Goal: Complete application form

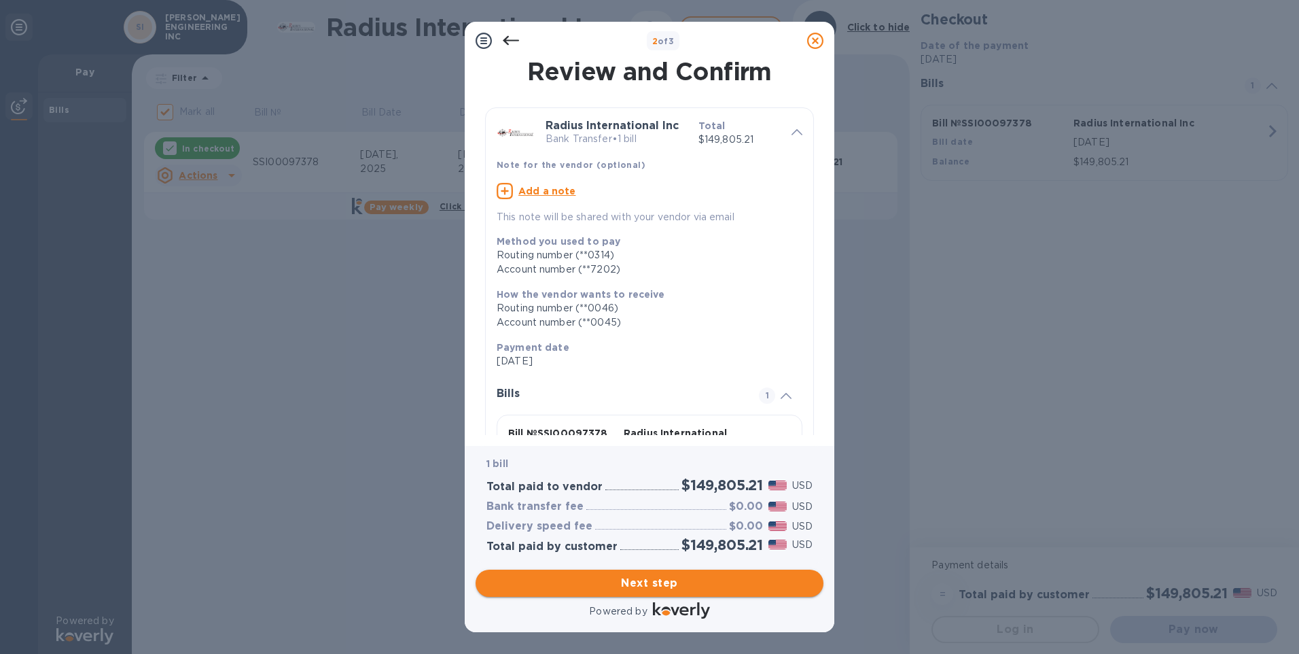
click at [680, 577] on span "Next step" at bounding box center [650, 583] width 326 height 16
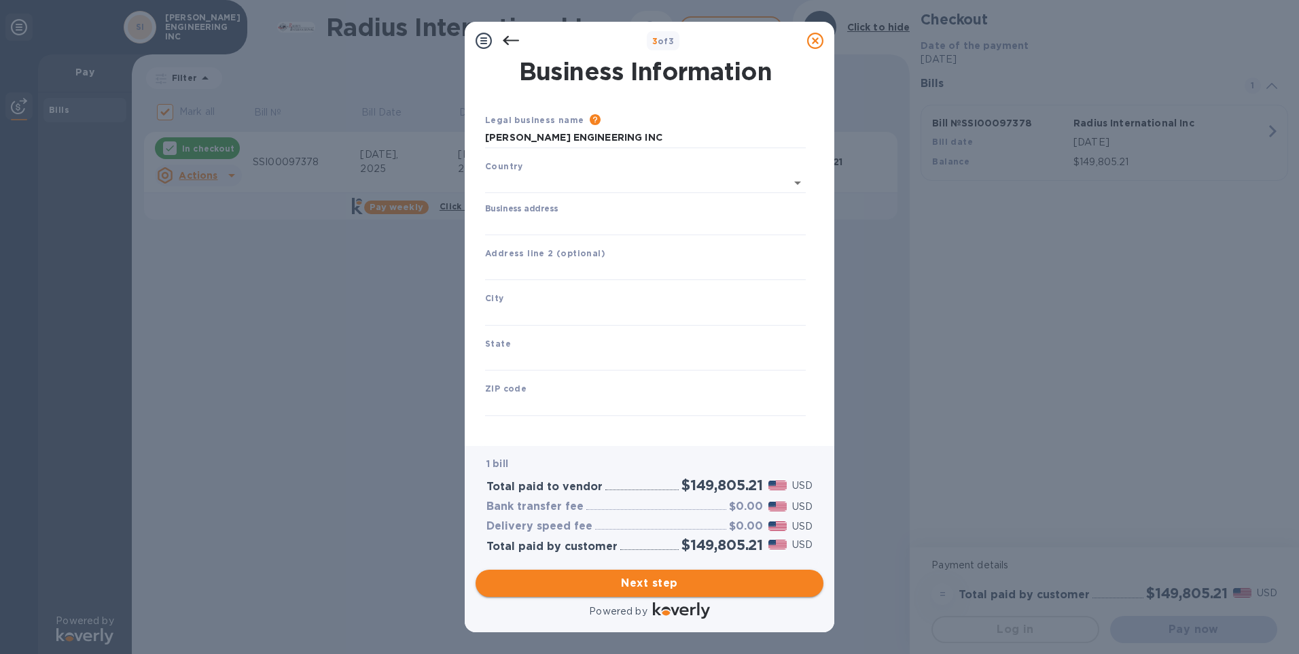
type input "[GEOGRAPHIC_DATA]"
click at [586, 217] on input "Business address" at bounding box center [645, 222] width 321 height 20
type input "[STREET_ADDRESS][PERSON_NAME]"
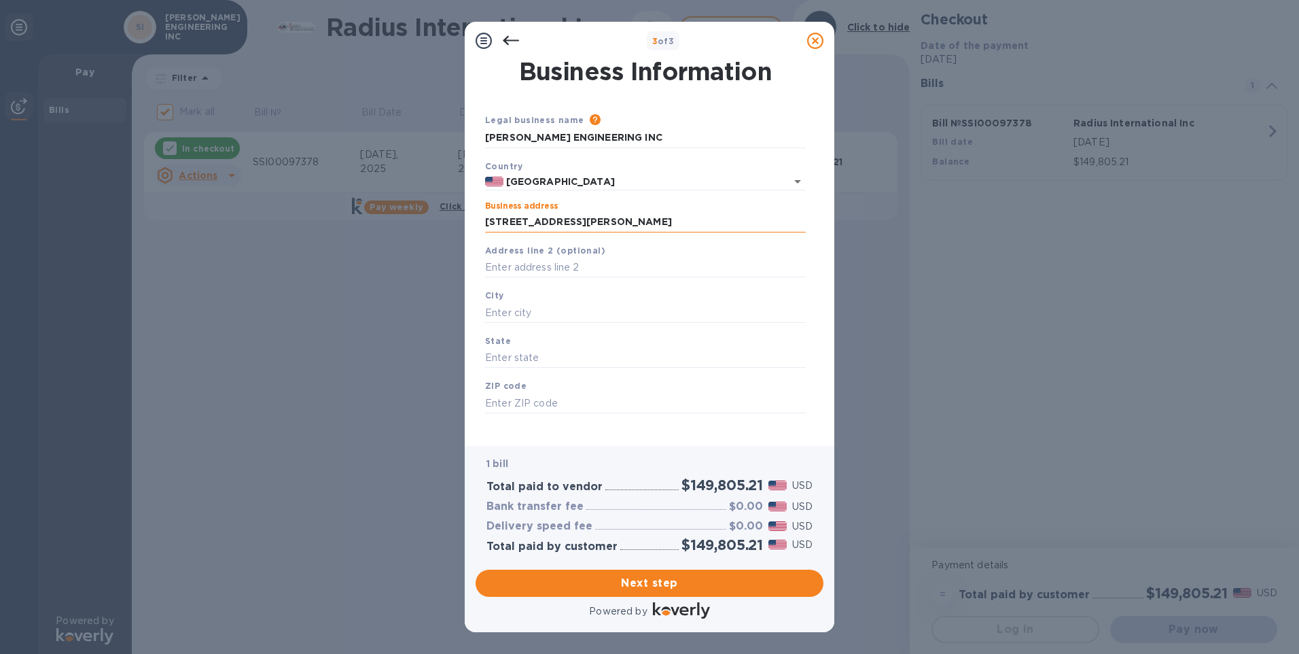
type input "Yucaipa"
type input "CA"
type input "92399"
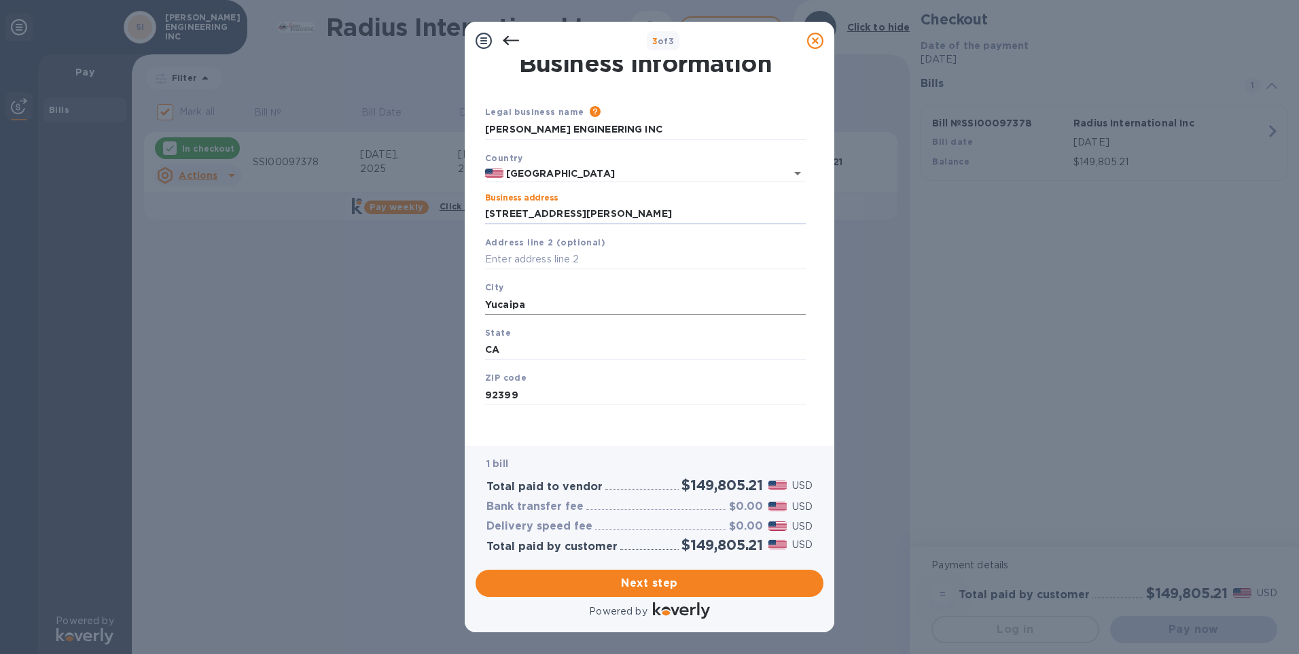
scroll to position [11, 0]
click at [527, 298] on input "Yucaipa" at bounding box center [645, 302] width 321 height 20
type input "Yucaipa"
click at [529, 338] on input "CA" at bounding box center [645, 347] width 321 height 20
type input "CA"
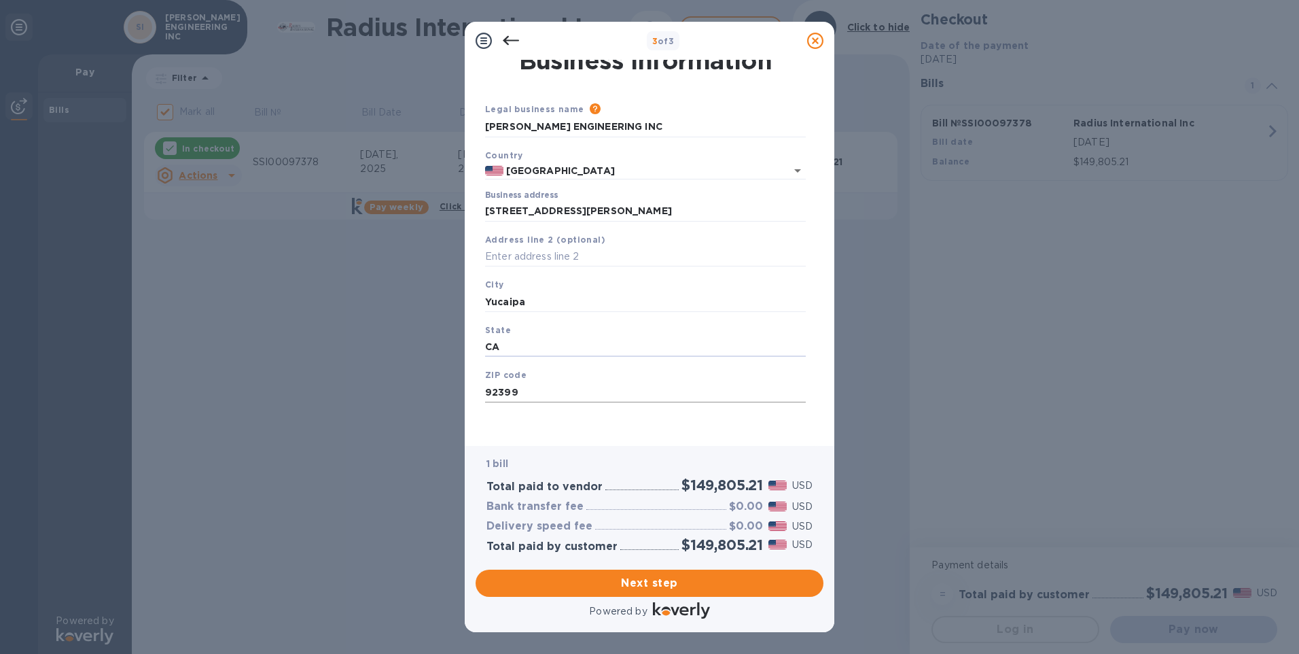
click at [529, 393] on input "92399" at bounding box center [645, 392] width 321 height 20
type input "92399"
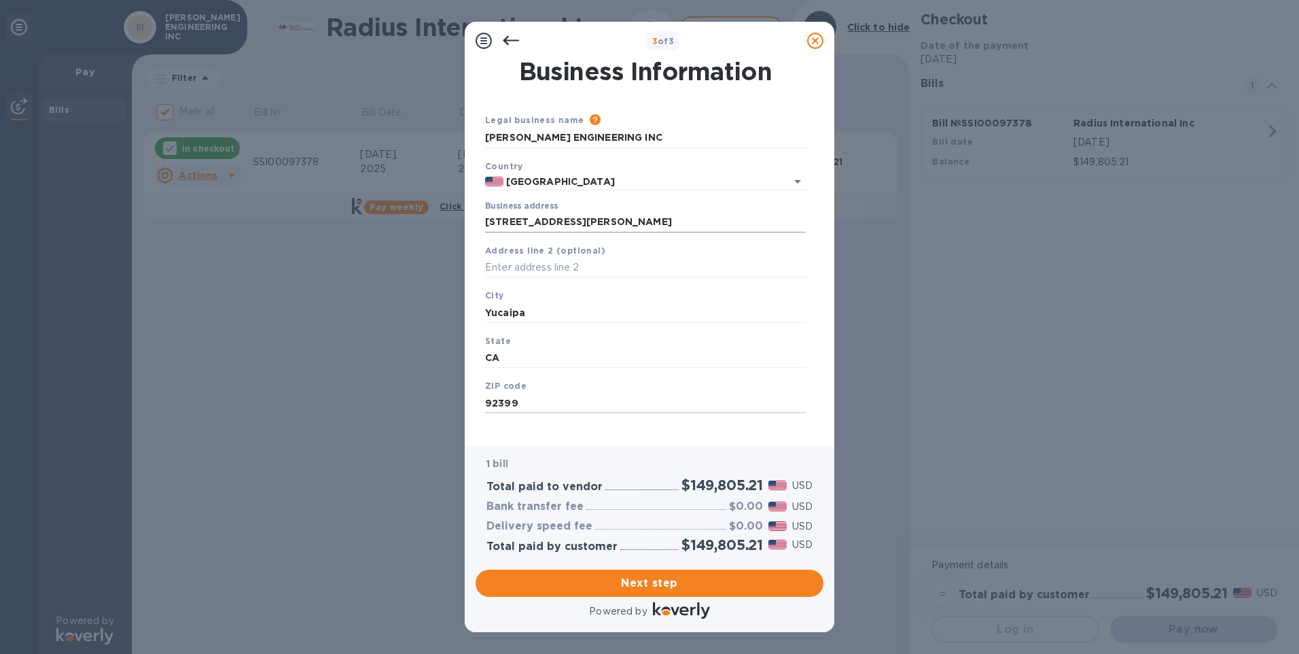
click at [636, 219] on input "[STREET_ADDRESS][PERSON_NAME]" at bounding box center [645, 222] width 321 height 20
type input "[STREET_ADDRESS][PERSON_NAME]"
click at [624, 262] on input "text" at bounding box center [645, 268] width 321 height 20
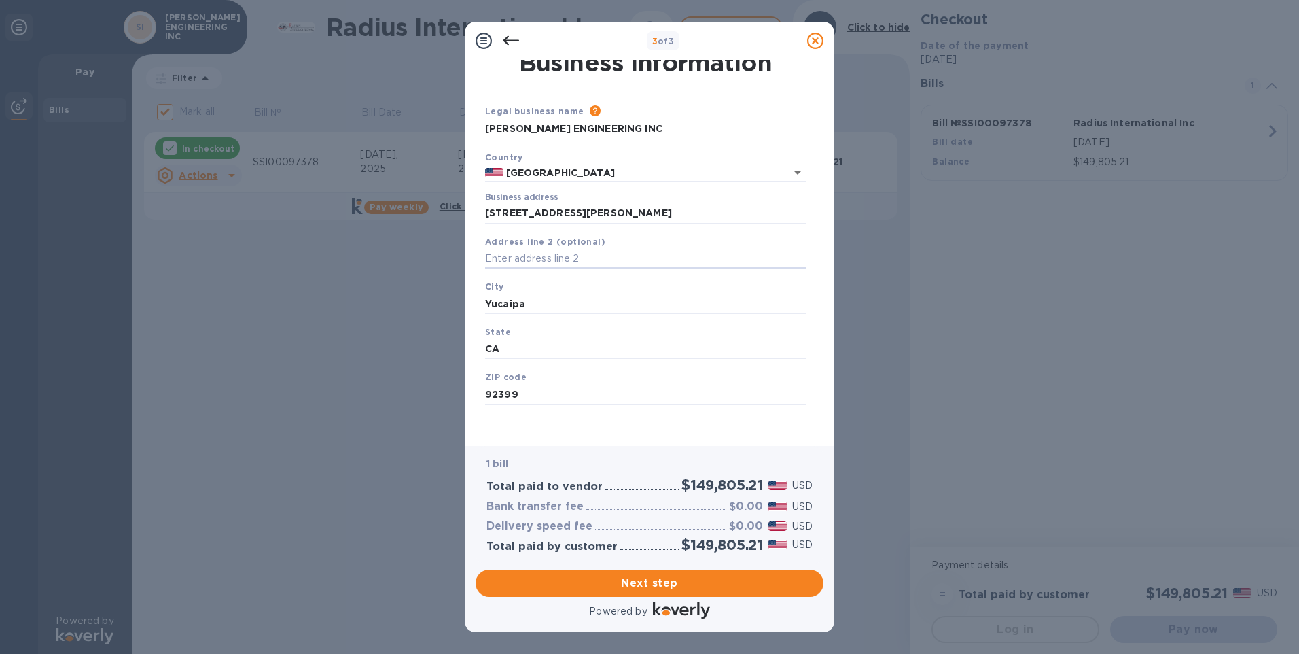
scroll to position [11, 0]
click at [669, 578] on span "Next step" at bounding box center [650, 583] width 326 height 16
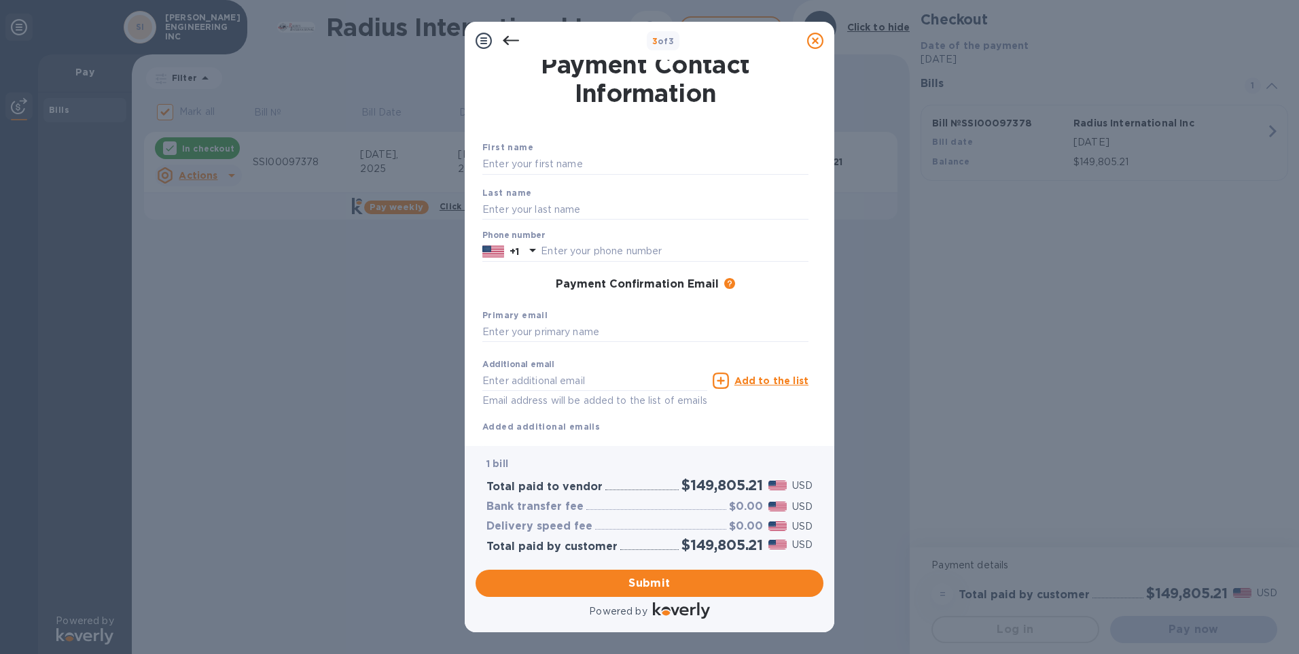
scroll to position [0, 0]
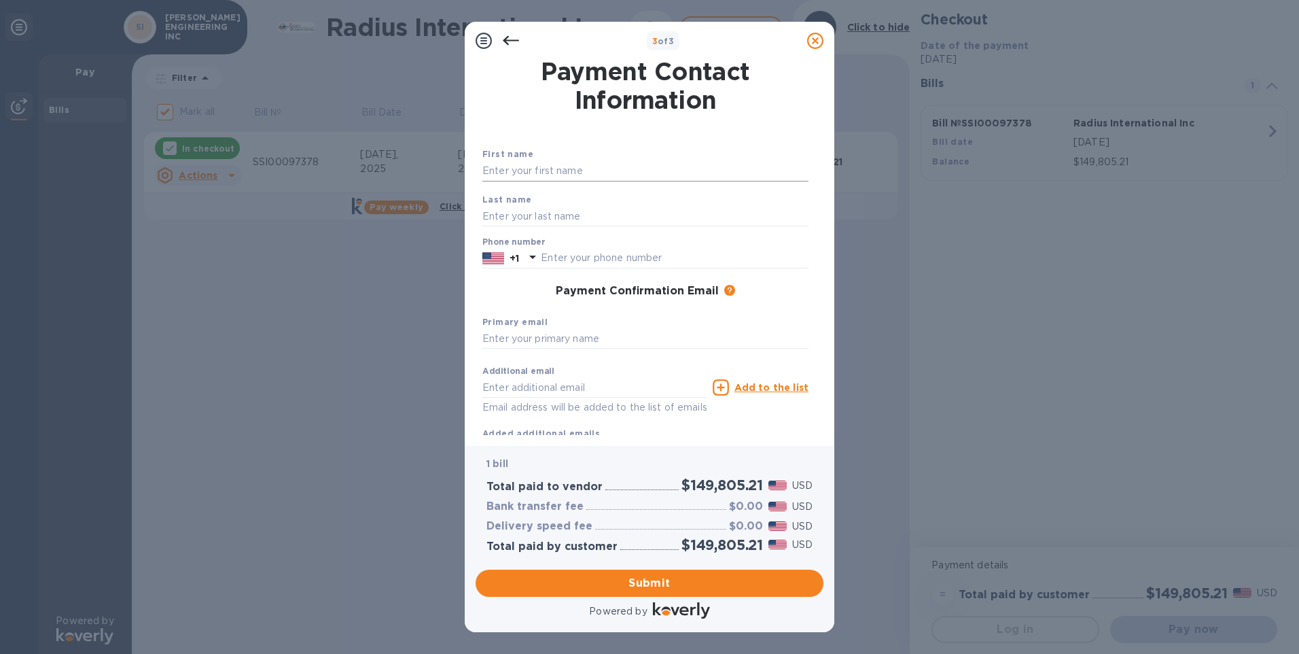
click at [526, 181] on input "text" at bounding box center [646, 171] width 326 height 20
type input "[PERSON_NAME]"
type input "9097952434"
type input "[EMAIL_ADDRESS][DOMAIN_NAME]"
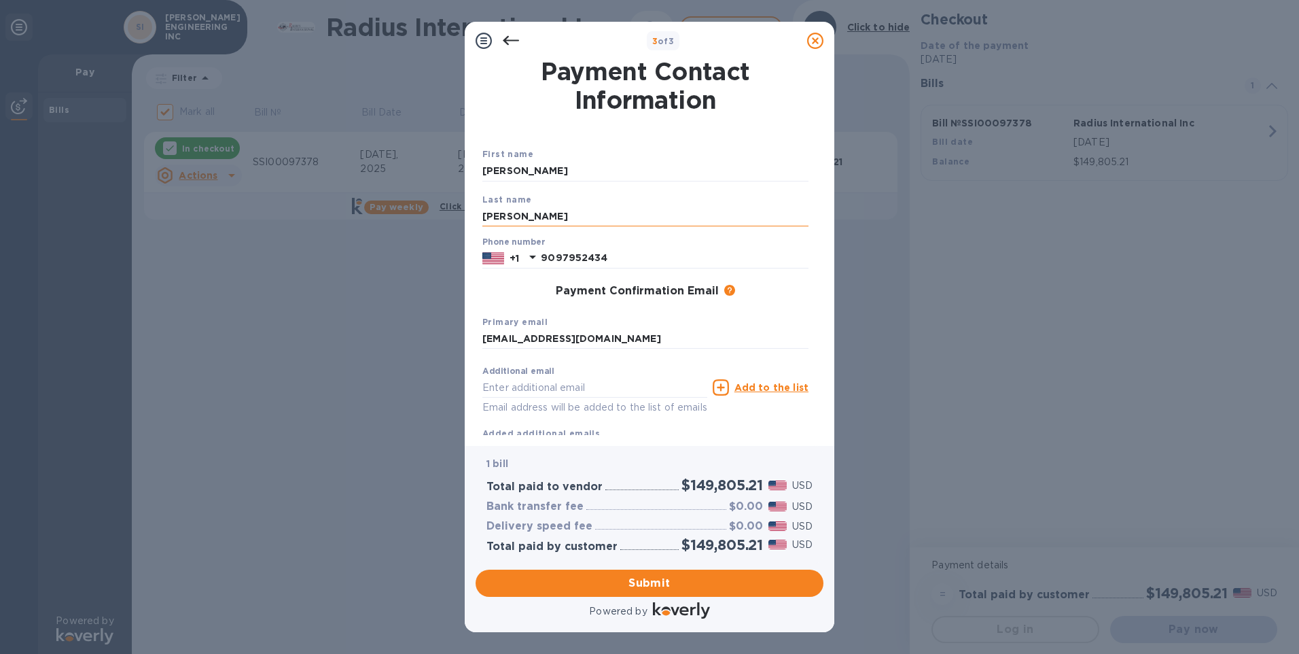
click at [595, 215] on input "[PERSON_NAME]" at bounding box center [646, 216] width 326 height 20
click at [574, 182] on div "First name [PERSON_NAME]" at bounding box center [645, 164] width 337 height 46
click at [574, 179] on input "[PERSON_NAME]" at bounding box center [646, 171] width 326 height 20
type input "[PERSON_NAME]"
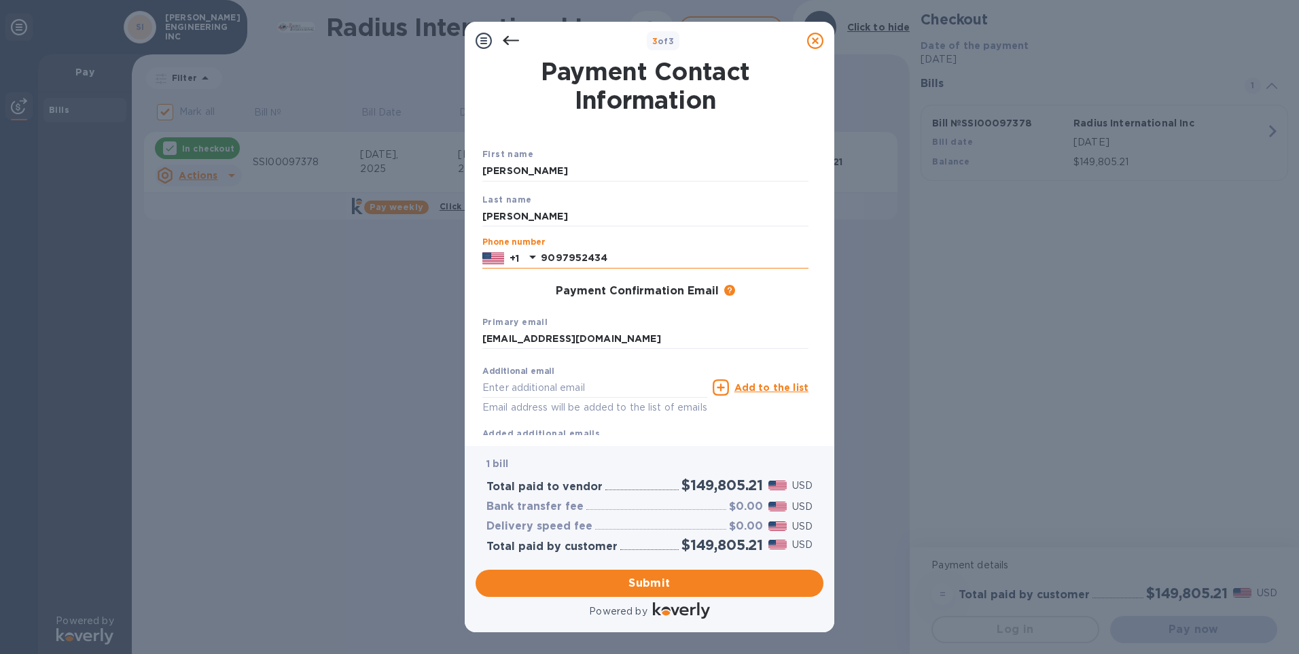
click at [639, 258] on input "9097952434" at bounding box center [675, 258] width 268 height 20
type input "9097952434"
click at [639, 342] on input "[EMAIL_ADDRESS][DOMAIN_NAME]" at bounding box center [646, 339] width 326 height 20
type input "[EMAIL_ADDRESS][DOMAIN_NAME]"
click at [649, 573] on button "Submit" at bounding box center [650, 582] width 348 height 27
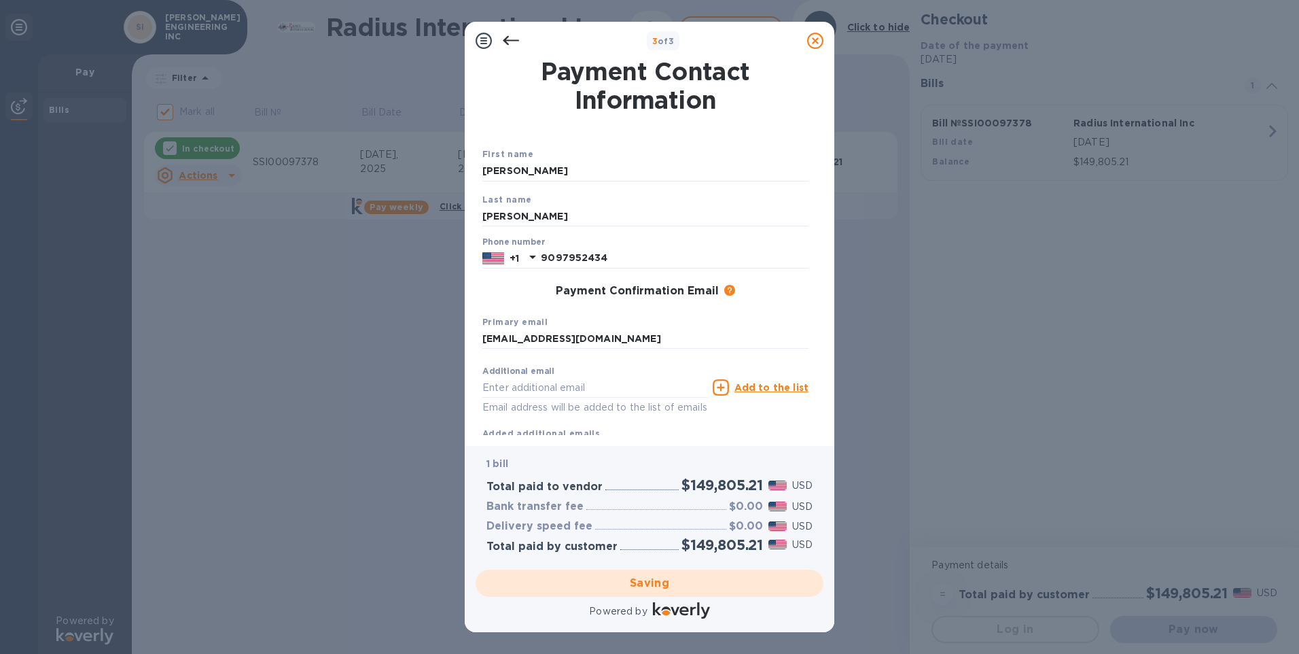
checkbox input "false"
